Goal: Navigation & Orientation: Go to known website

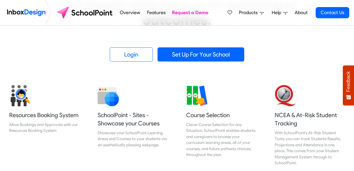
scroll to position [173, 0]
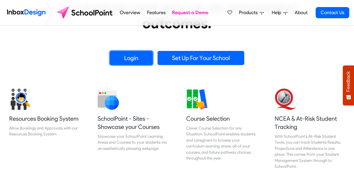
click at [140, 53] on link "Login" at bounding box center [131, 58] width 43 height 14
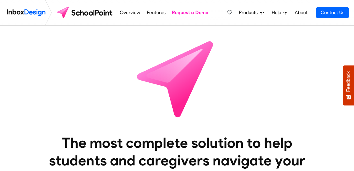
scroll to position [114, 0]
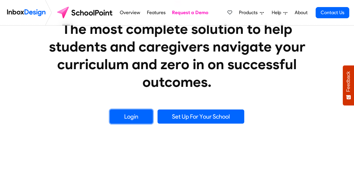
click at [138, 114] on link "Login" at bounding box center [131, 117] width 43 height 14
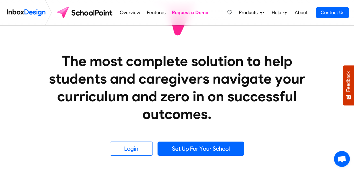
scroll to position [91, 0]
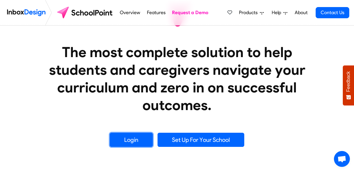
click at [134, 137] on link "Login" at bounding box center [131, 140] width 43 height 14
